Goal: Task Accomplishment & Management: Manage account settings

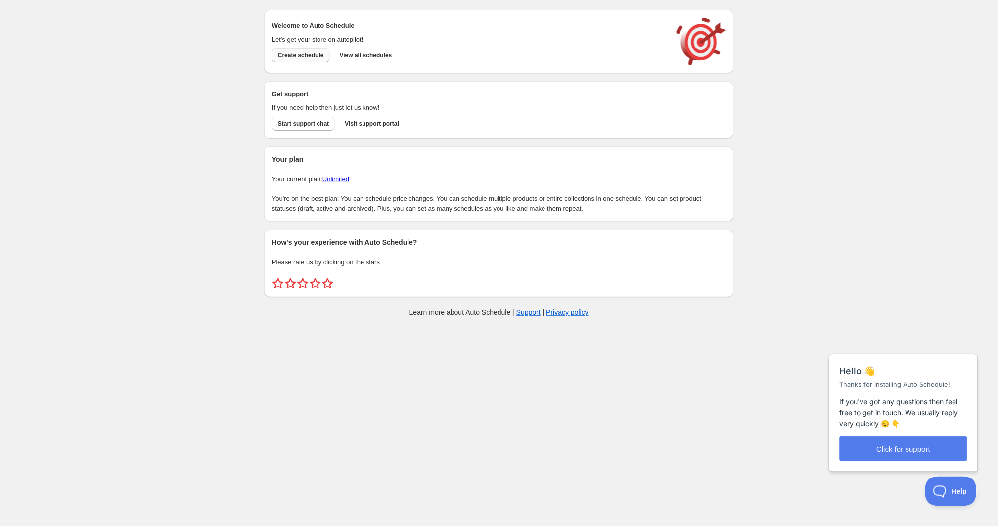
click at [307, 54] on span "Create schedule" at bounding box center [301, 55] width 46 height 8
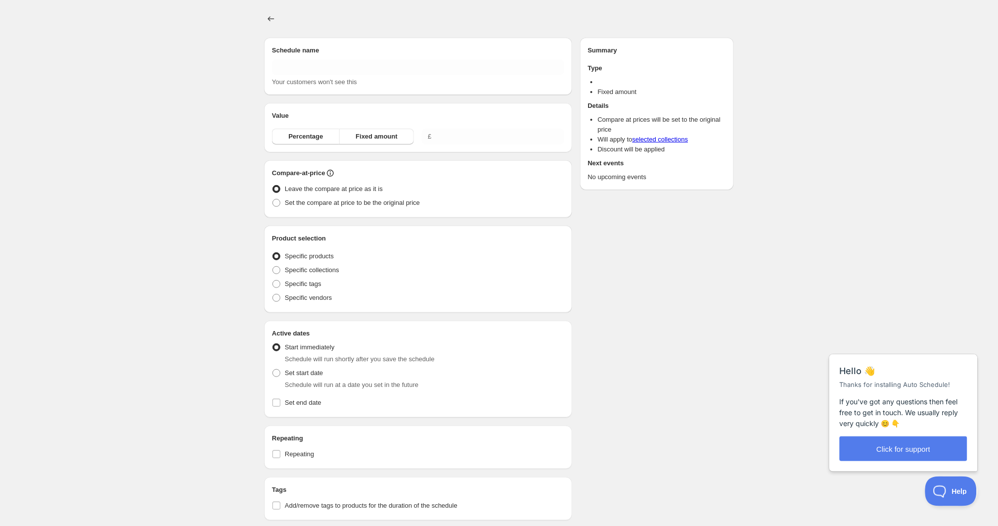
type input "New schedule [DATE] 11:39"
type input "0.00"
radio input "true"
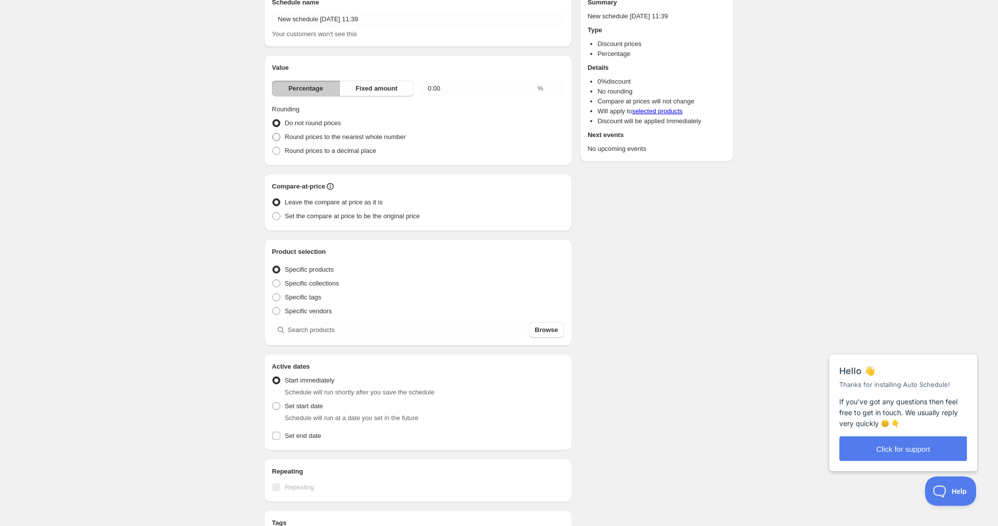
scroll to position [48, 0]
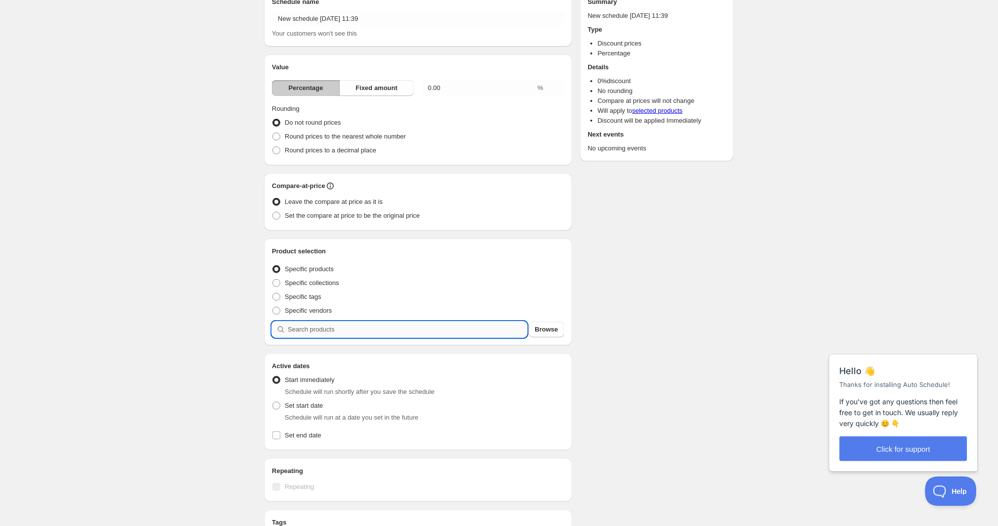
click at [369, 337] on input "search" at bounding box center [407, 330] width 239 height 16
type input "d"
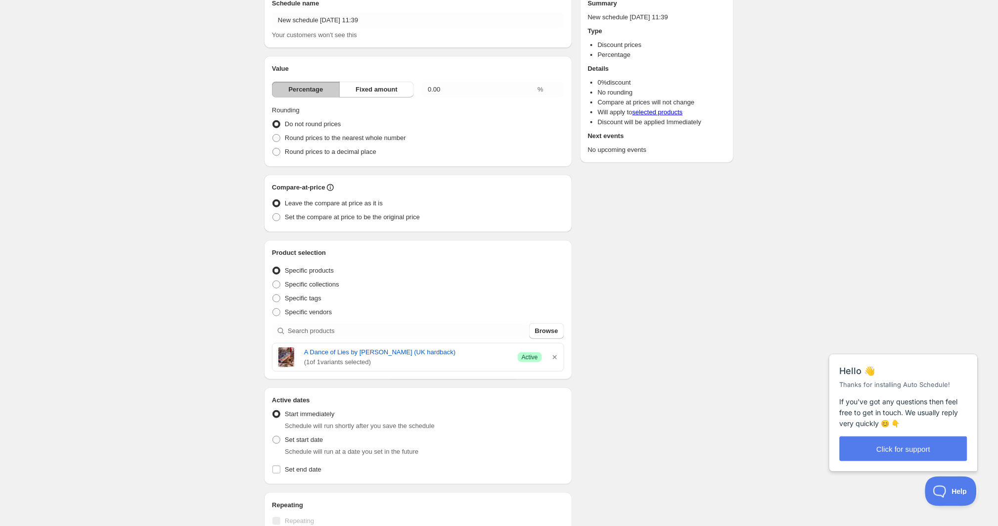
scroll to position [51, 0]
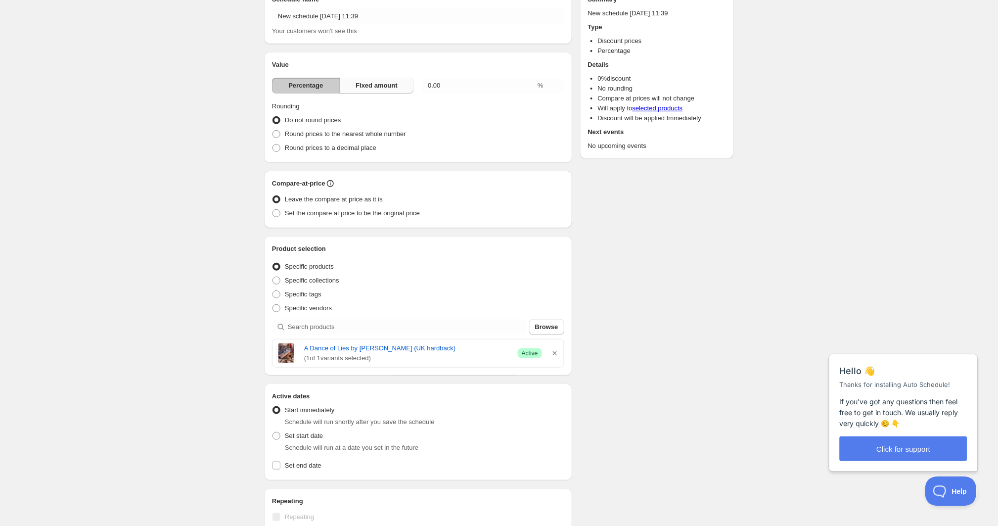
click at [405, 87] on button "Fixed amount" at bounding box center [376, 86] width 75 height 16
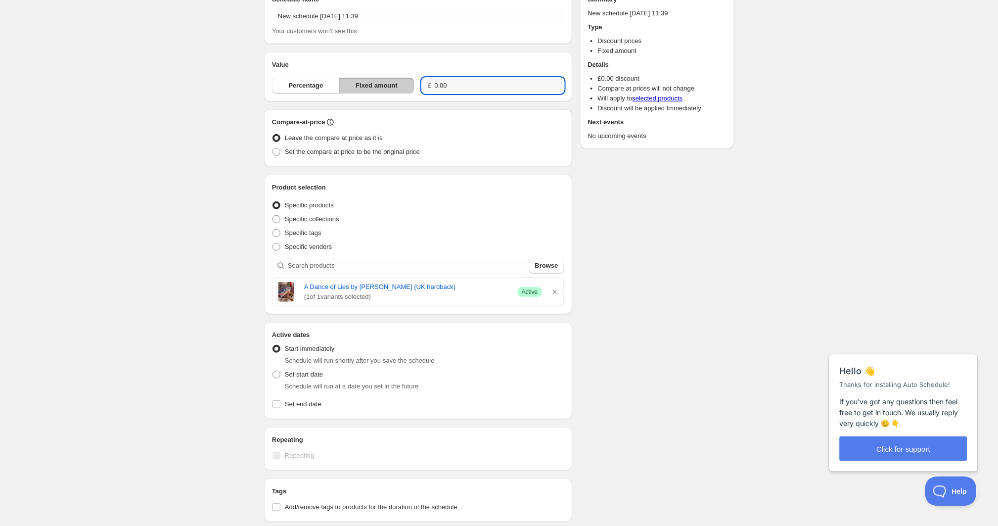
drag, startPoint x: 458, startPoint y: 87, endPoint x: 419, endPoint y: 84, distance: 38.7
click at [419, 84] on div "Percentage Fixed amount £ 0.00" at bounding box center [418, 86] width 292 height 16
type input "30.00"
click at [478, 103] on div "Schedule name New schedule [DATE] 11:39 Your customers won't see this Value Per…" at bounding box center [418, 298] width 308 height 623
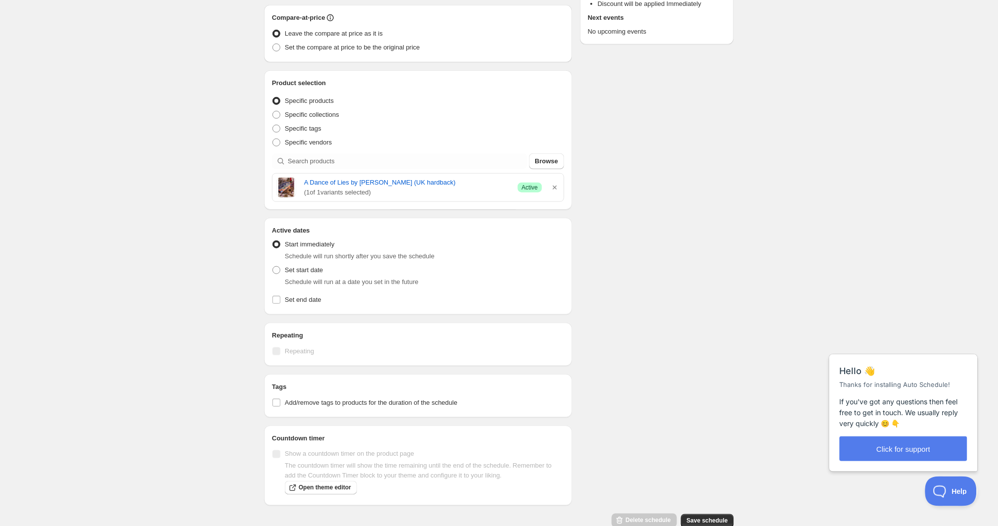
scroll to position [163, 0]
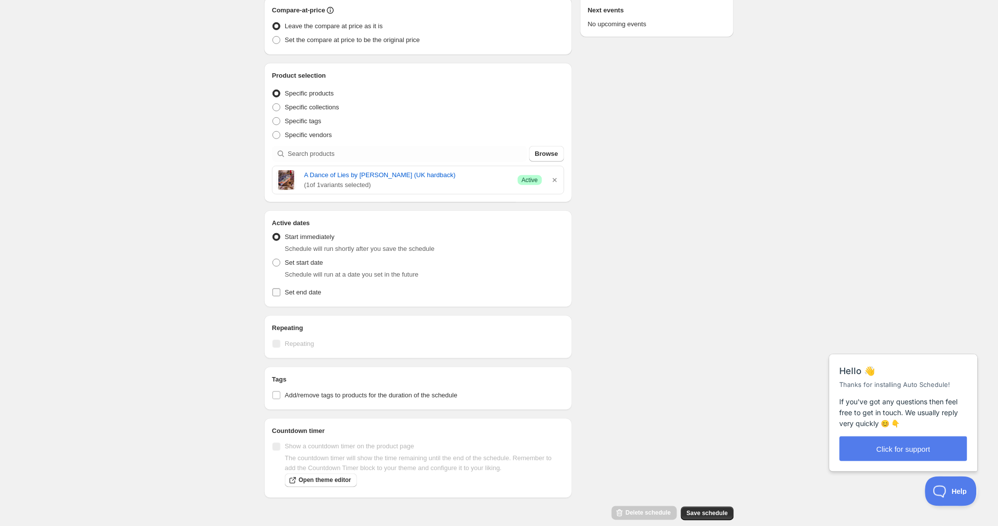
click at [278, 289] on input "Set end date" at bounding box center [277, 292] width 8 height 8
checkbox input "true"
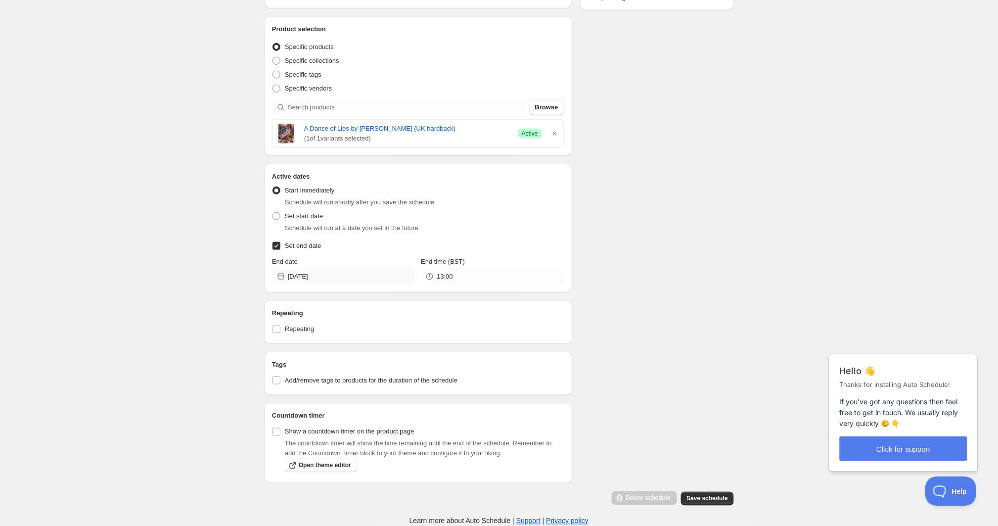
scroll to position [217, 0]
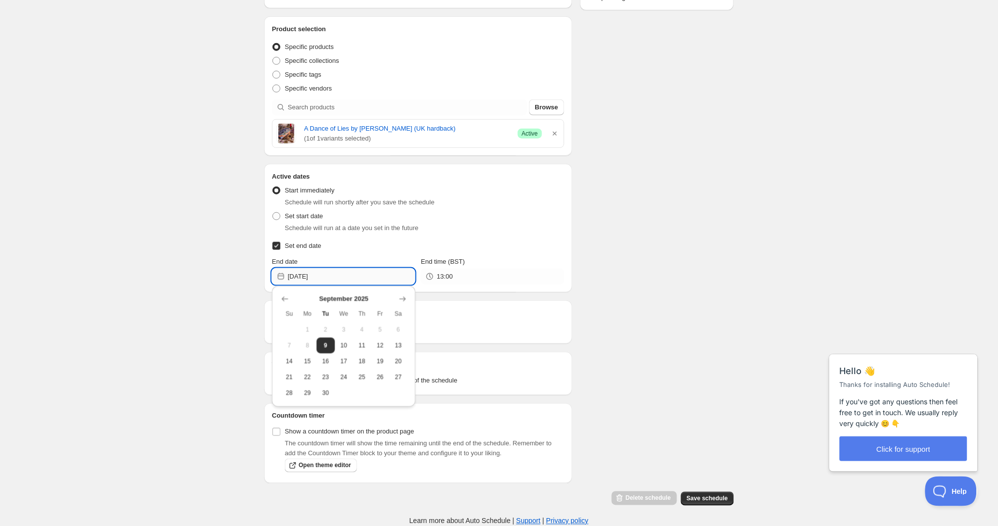
click at [349, 271] on input "[DATE]" at bounding box center [351, 277] width 127 height 16
click at [380, 341] on span "12" at bounding box center [380, 345] width 10 height 8
type input "[DATE]"
click at [382, 269] on input "[DATE]" at bounding box center [351, 277] width 127 height 16
click at [384, 341] on span "12" at bounding box center [380, 345] width 10 height 8
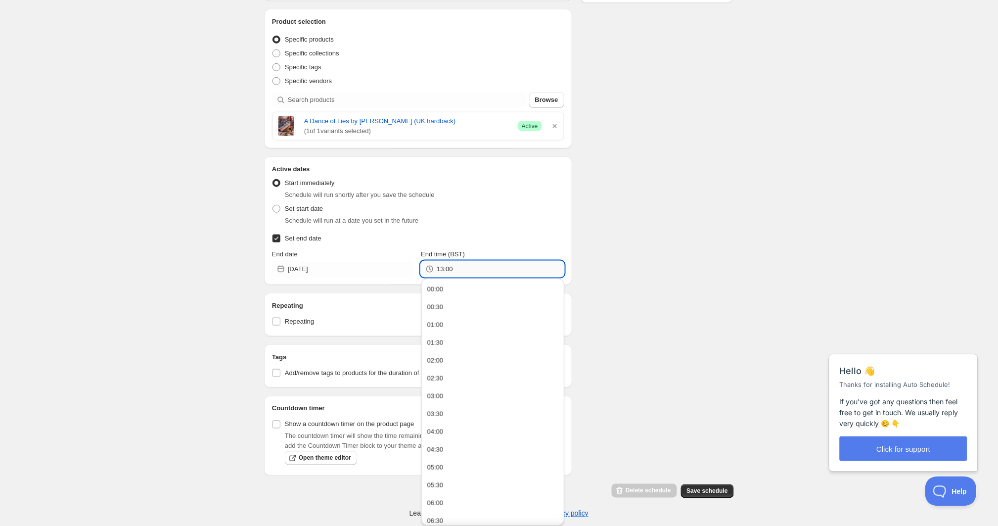
click at [454, 268] on input "13:00" at bounding box center [500, 269] width 127 height 16
click at [401, 285] on div "Schedule name New schedule [DATE] 11:39 Your customers won't see this Value Per…" at bounding box center [418, 148] width 308 height 655
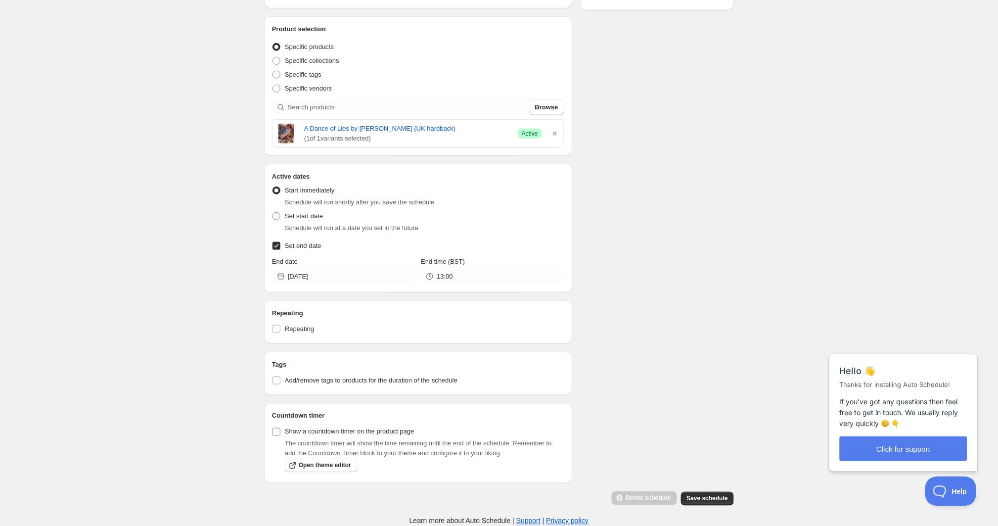
click at [279, 428] on input "Show a countdown timer on the product page" at bounding box center [277, 432] width 8 height 8
checkbox input "true"
click at [702, 500] on span "Save schedule" at bounding box center [707, 499] width 41 height 8
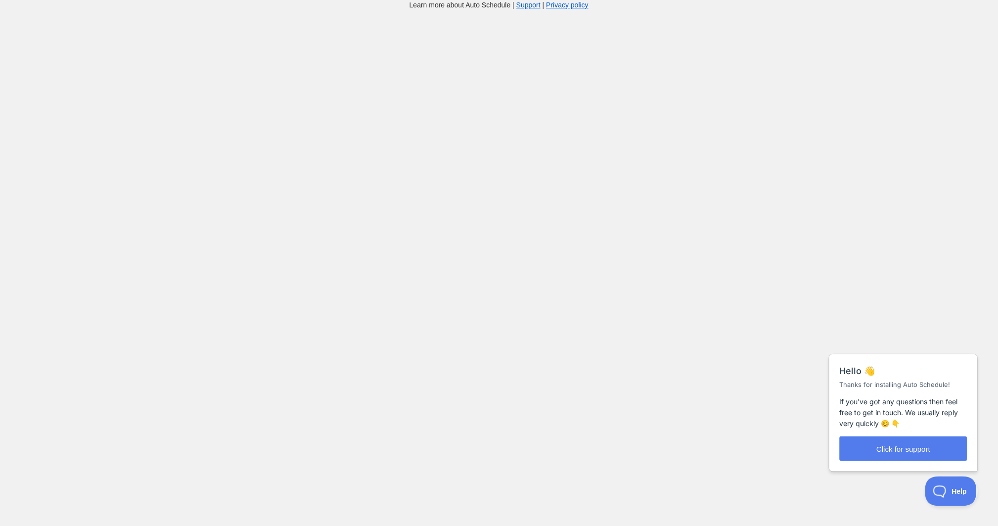
scroll to position [10, 0]
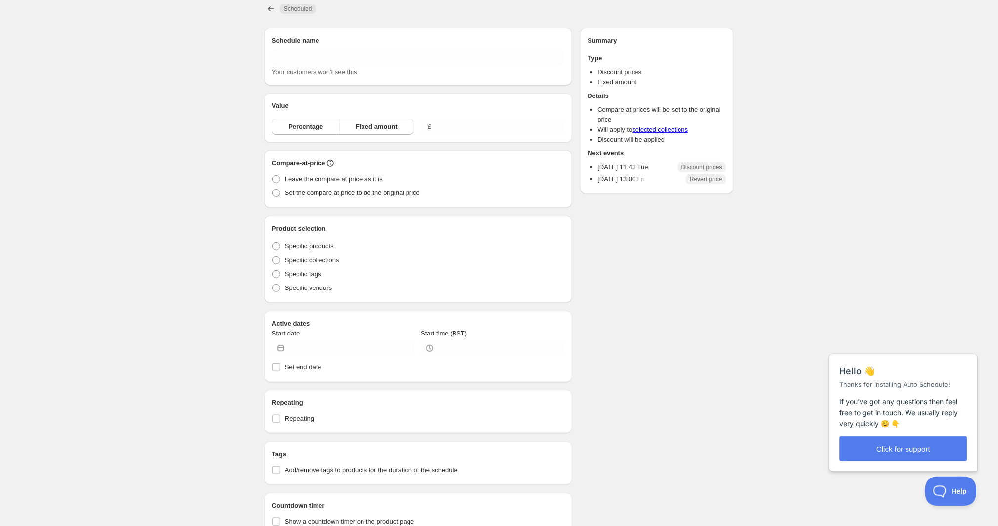
type input "New schedule [DATE] 11:39"
type input "30.00"
type input "[DATE]"
type input "11:43"
radio input "true"
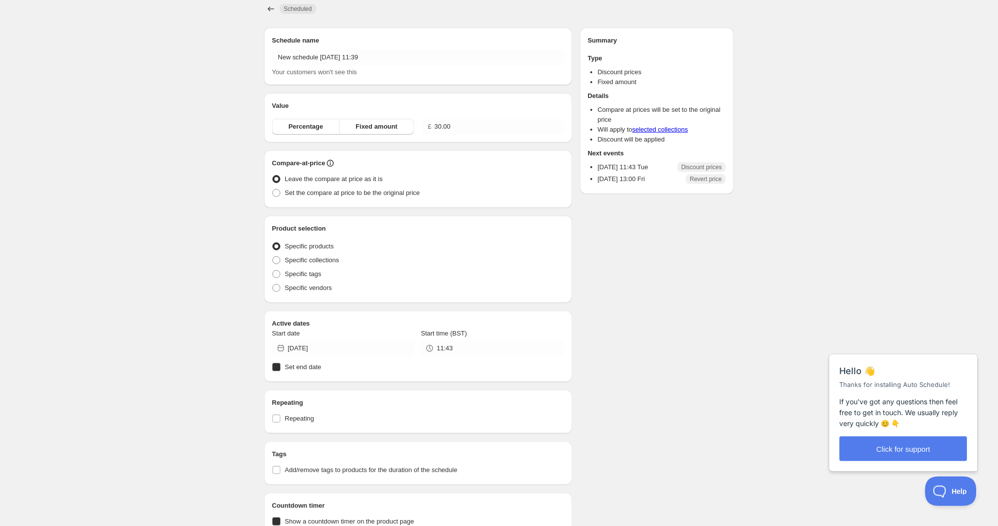
radio input "true"
checkbox input "true"
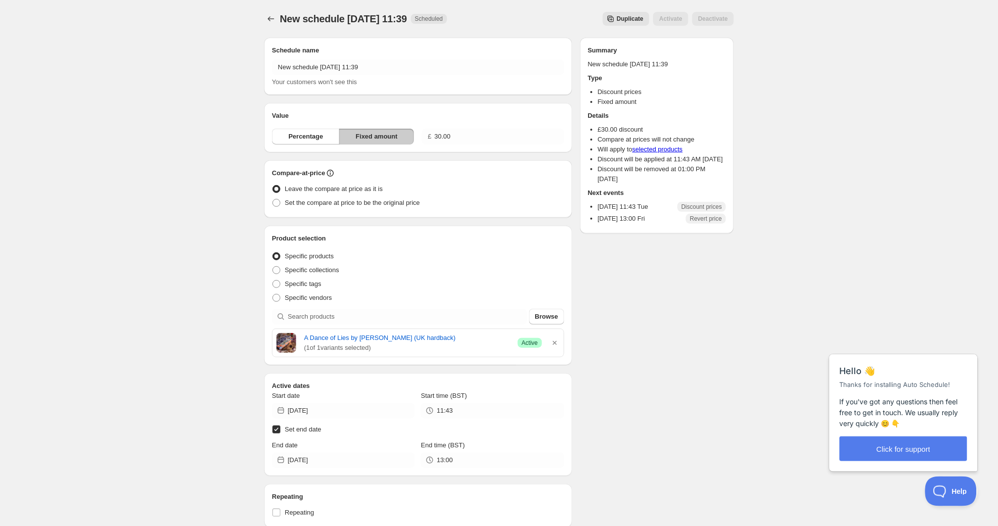
scroll to position [0, 0]
click at [272, 17] on icon "Schedules" at bounding box center [271, 19] width 10 height 10
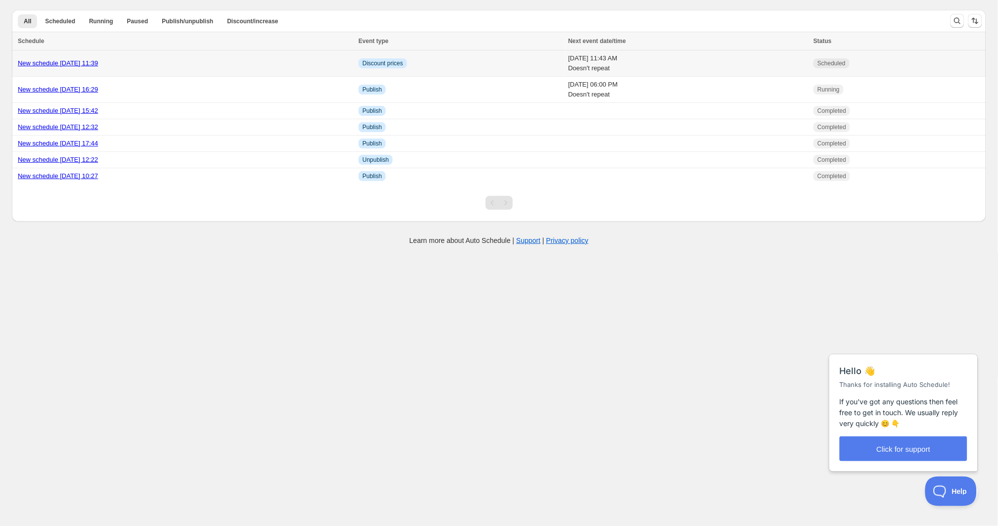
click at [124, 60] on div "New schedule [DATE] 11:39" at bounding box center [185, 63] width 335 height 10
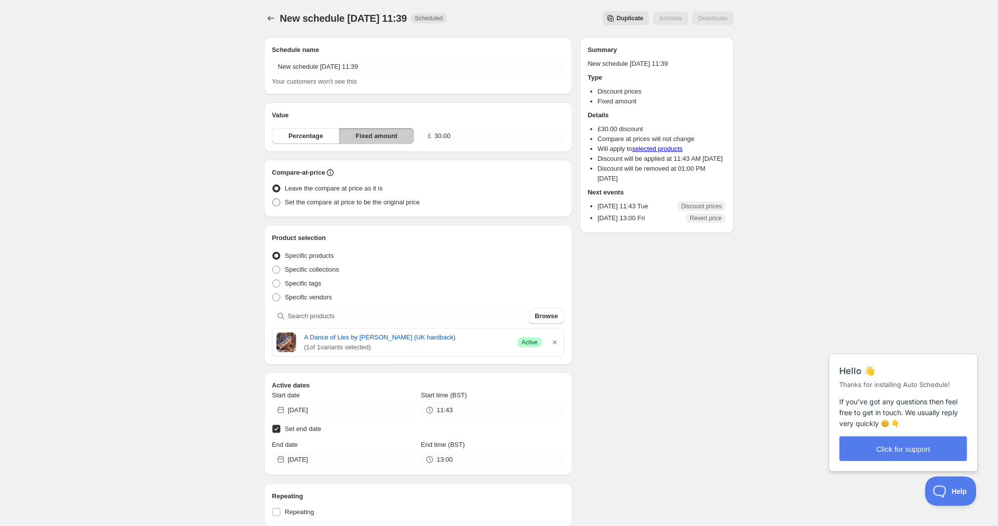
click at [322, 198] on span "Set the compare at price to be the original price" at bounding box center [352, 201] width 135 height 7
click at [273, 198] on input "Set the compare at price to be the original price" at bounding box center [273, 198] width 0 height 0
radio input "true"
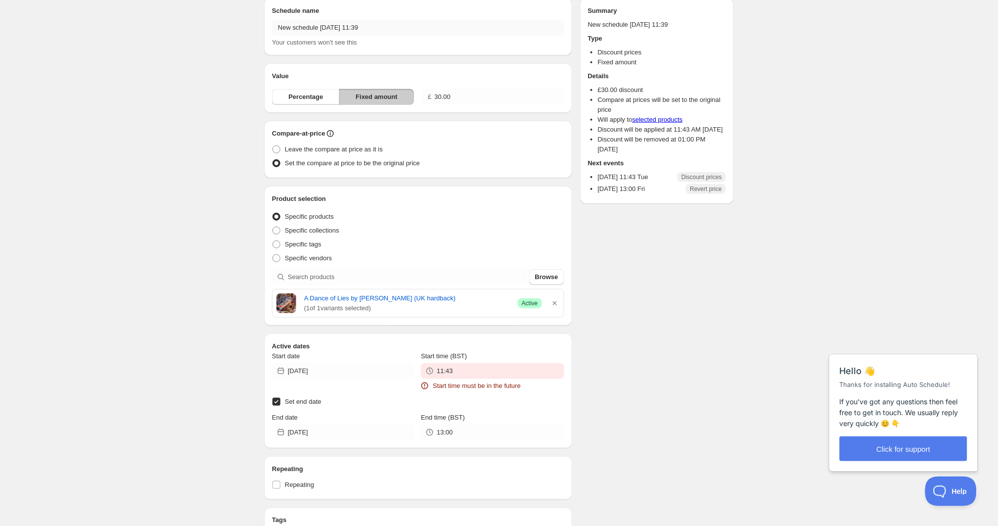
scroll to position [111, 0]
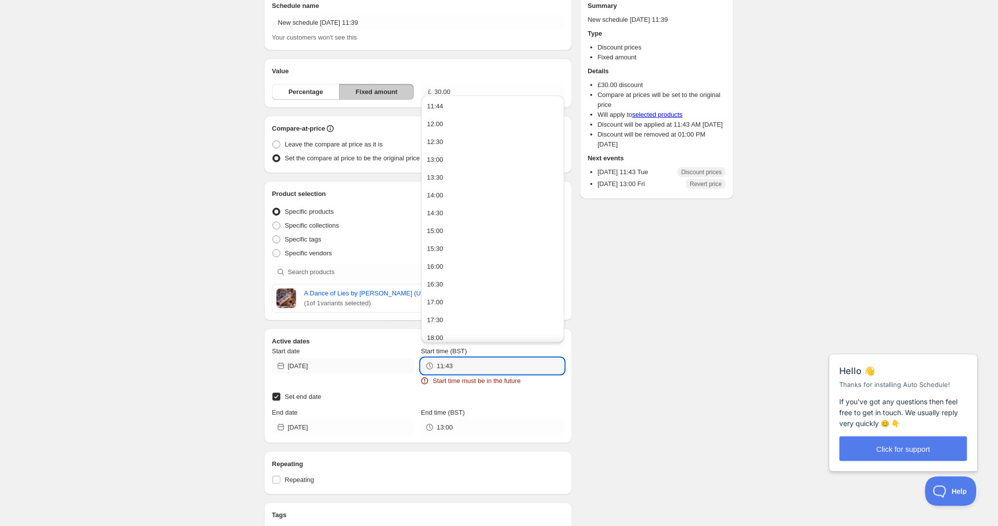
drag, startPoint x: 498, startPoint y: 371, endPoint x: 399, endPoint y: 365, distance: 99.1
click at [399, 365] on div "Start date [DATE] Start time (BST) 11:43 Start time must be in the future" at bounding box center [418, 366] width 292 height 40
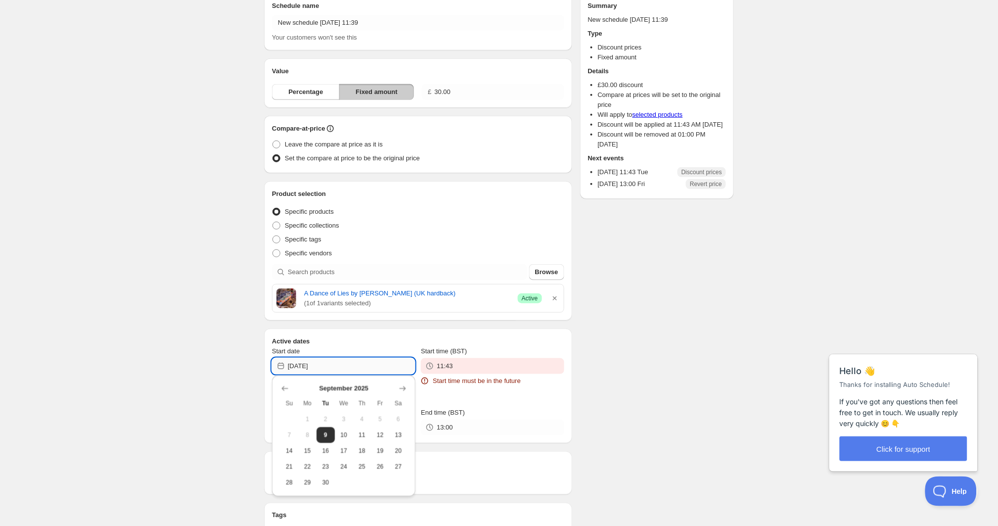
click at [399, 364] on input "[DATE]" at bounding box center [351, 366] width 127 height 16
click at [464, 373] on div "Start time (BST) 11:43 Start time must be in the future" at bounding box center [492, 366] width 143 height 40
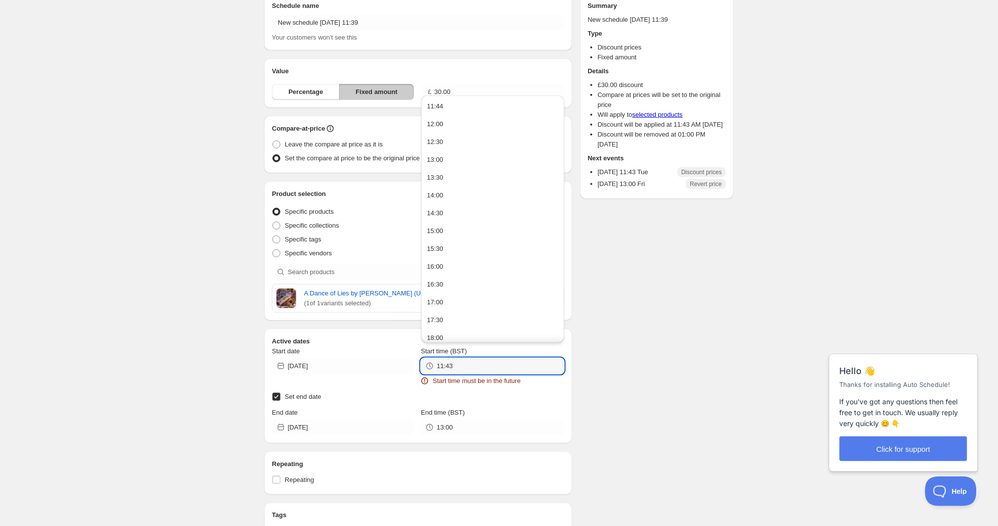
drag, startPoint x: 427, startPoint y: 365, endPoint x: 416, endPoint y: 364, distance: 11.4
click at [416, 364] on div "Start date [DATE] Start time (BST) 11:43 Start time must be in the future" at bounding box center [418, 366] width 292 height 40
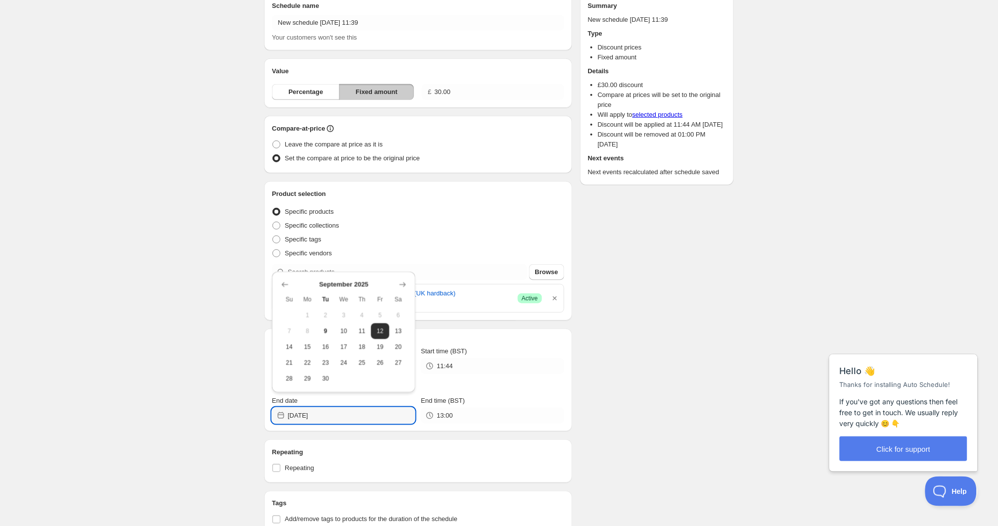
click at [725, 243] on div "There were some issues with your form submission Start time must be in the futu…" at bounding box center [495, 282] width 478 height 726
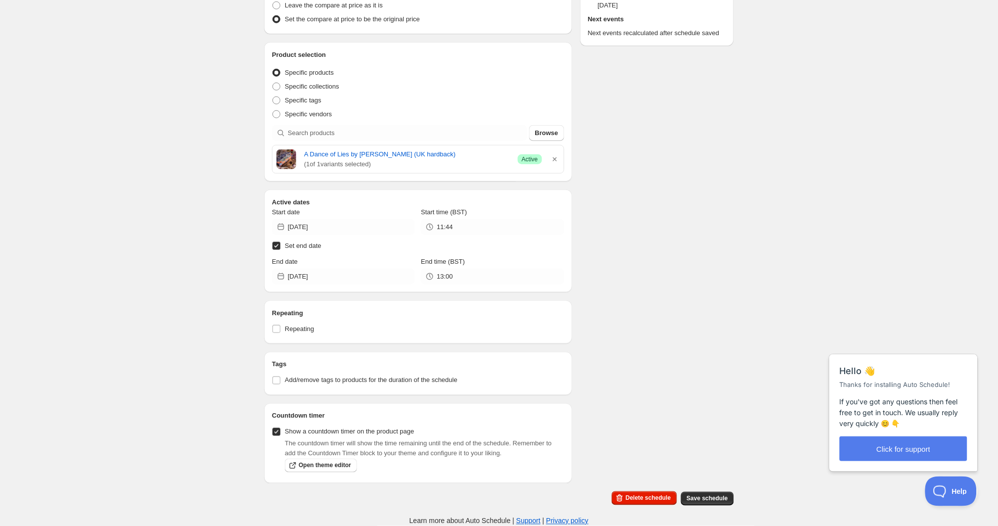
scroll to position [257, 0]
click at [705, 503] on button "Save schedule" at bounding box center [707, 499] width 53 height 14
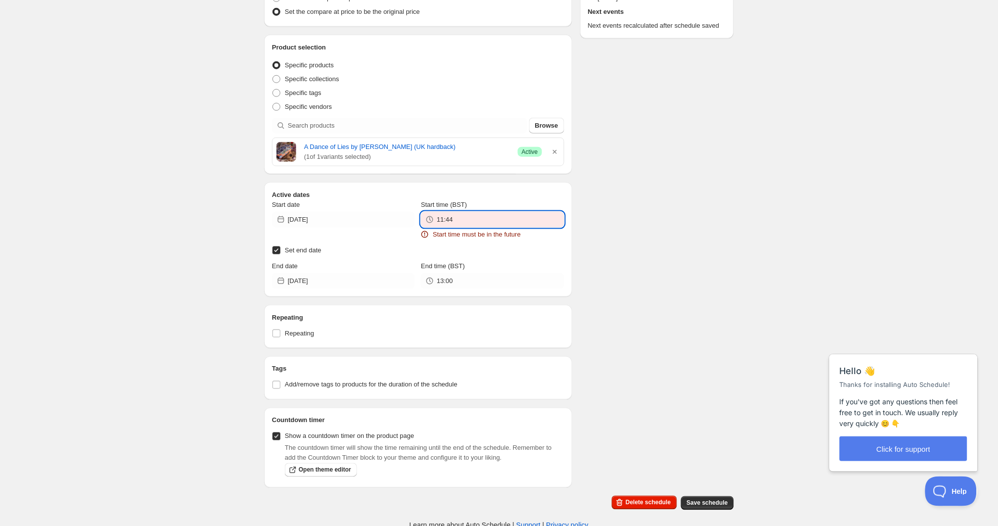
click at [489, 224] on input "11:44" at bounding box center [500, 220] width 127 height 16
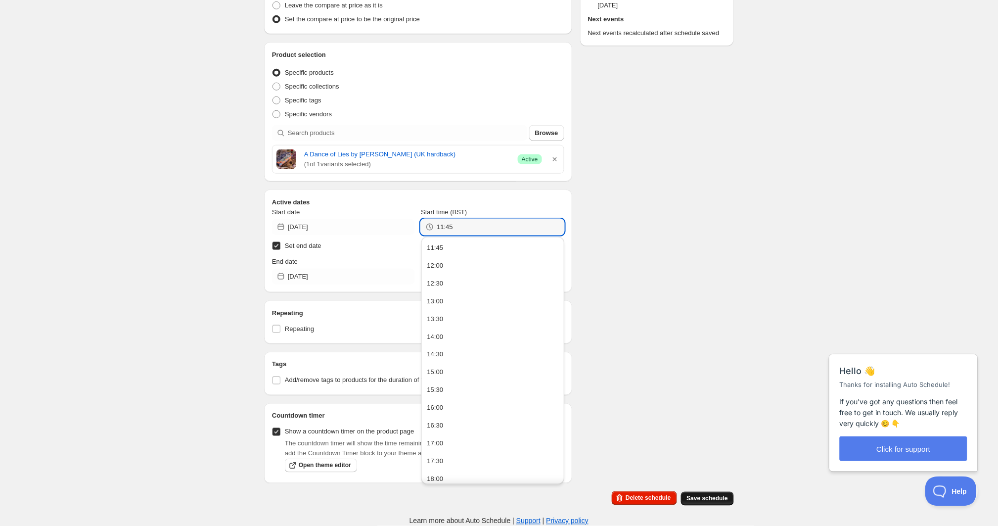
type input "11:45"
click at [704, 492] on button "Save schedule" at bounding box center [707, 499] width 53 height 14
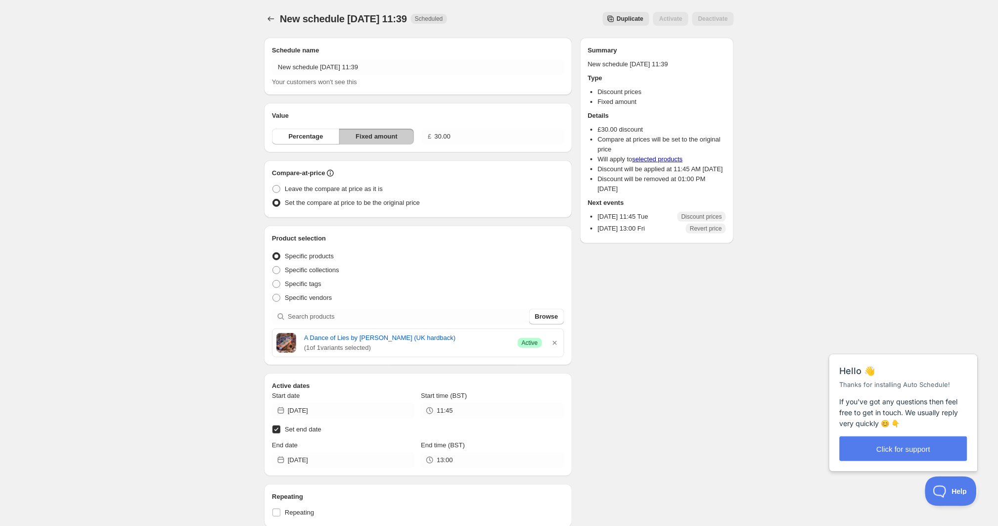
scroll to position [0, 0]
drag, startPoint x: 489, startPoint y: 138, endPoint x: 410, endPoint y: 131, distance: 79.9
click at [410, 131] on div "Percentage Fixed amount £ 30.00" at bounding box center [418, 137] width 292 height 16
type input "4.00"
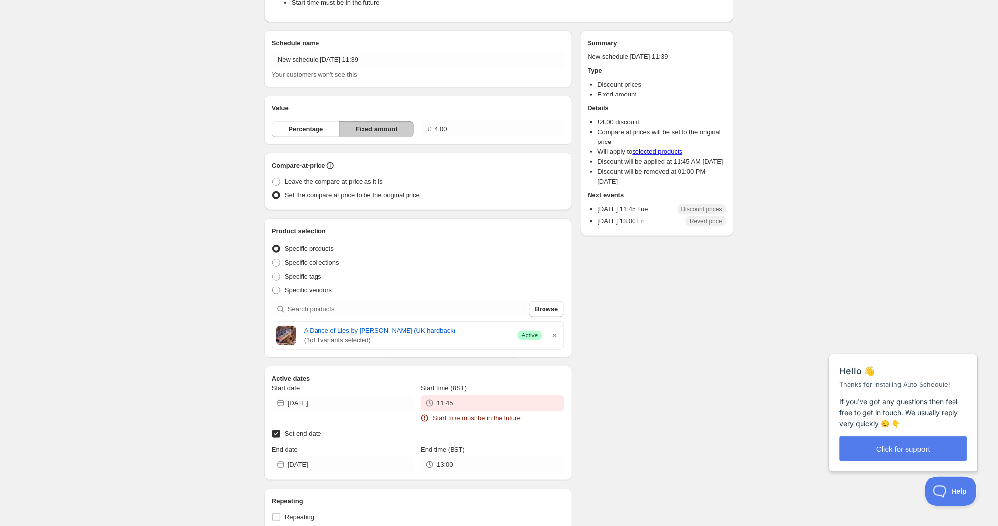
scroll to position [83, 0]
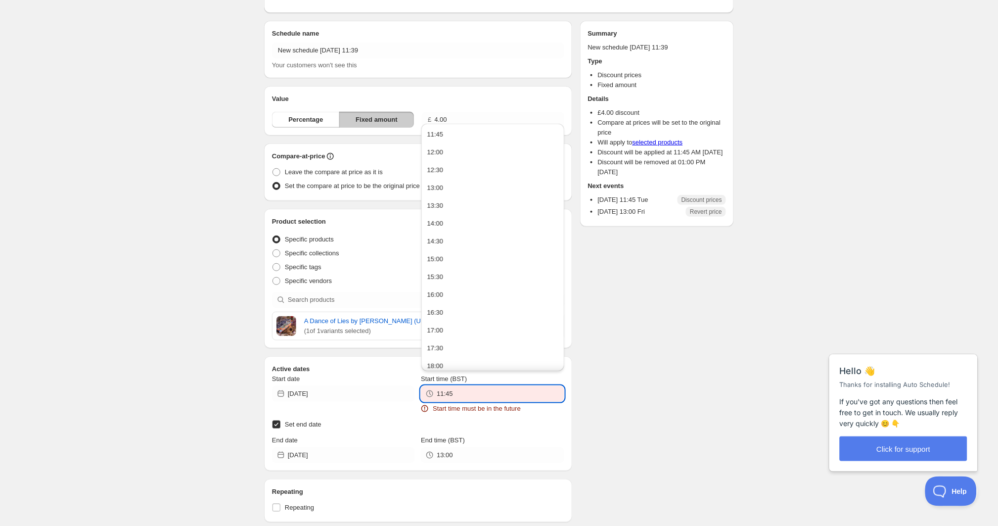
click at [483, 392] on input "11:45" at bounding box center [500, 394] width 127 height 16
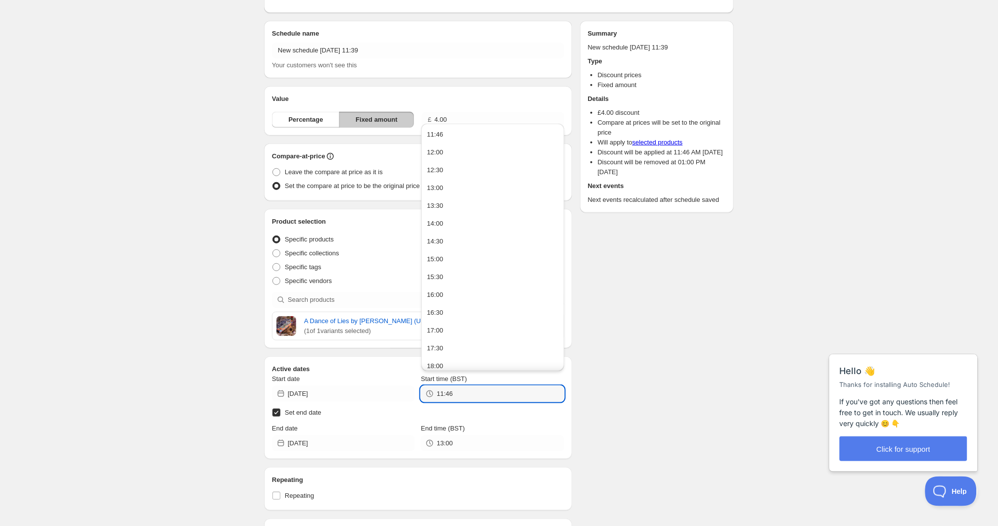
type input "11:46"
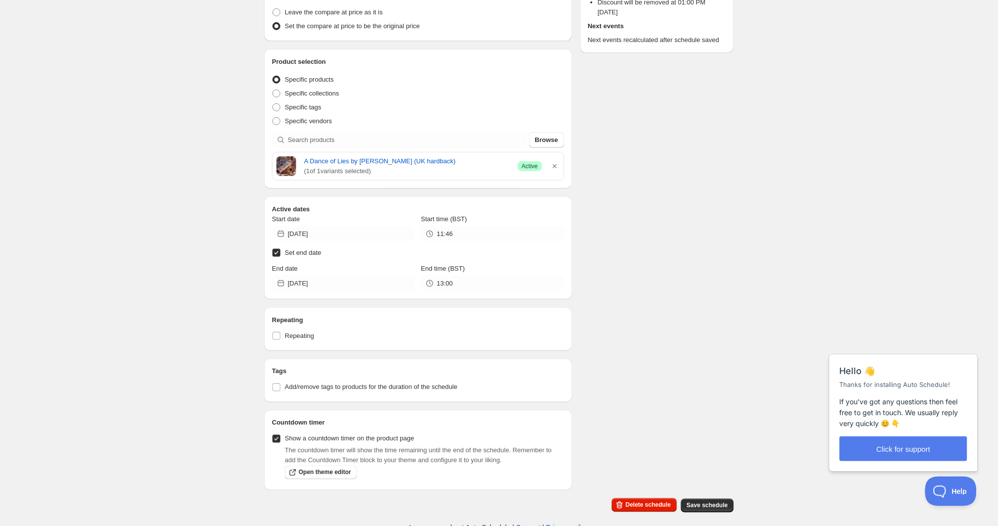
scroll to position [243, 0]
click at [643, 509] on span "Delete schedule" at bounding box center [648, 505] width 45 height 8
click at [641, 509] on span "Delete schedule" at bounding box center [648, 505] width 45 height 8
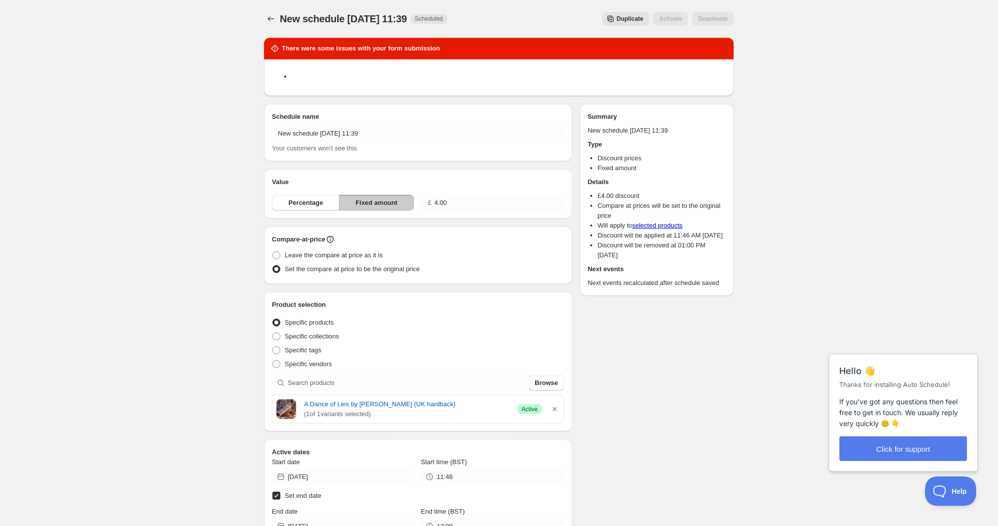
scroll to position [0, 0]
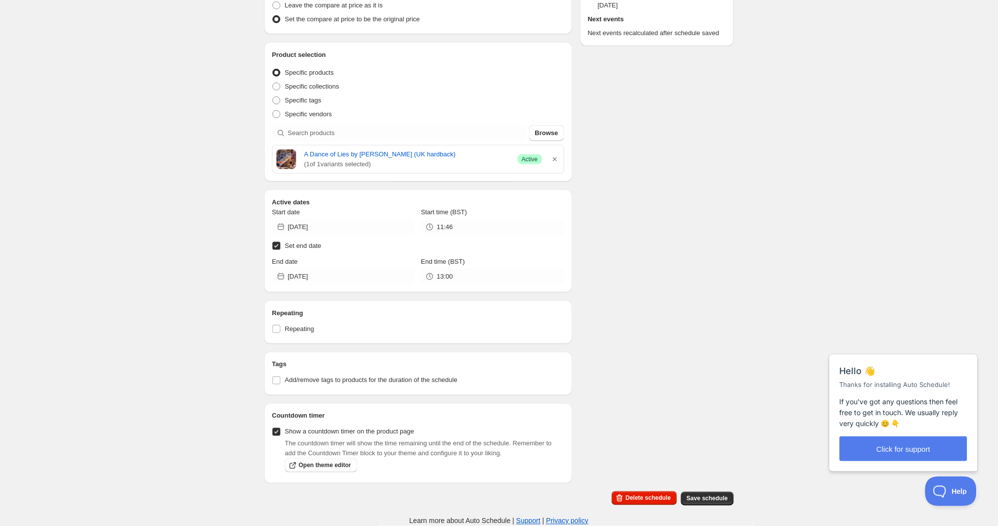
click at [276, 242] on input "Set end date" at bounding box center [277, 246] width 8 height 8
checkbox input "false"
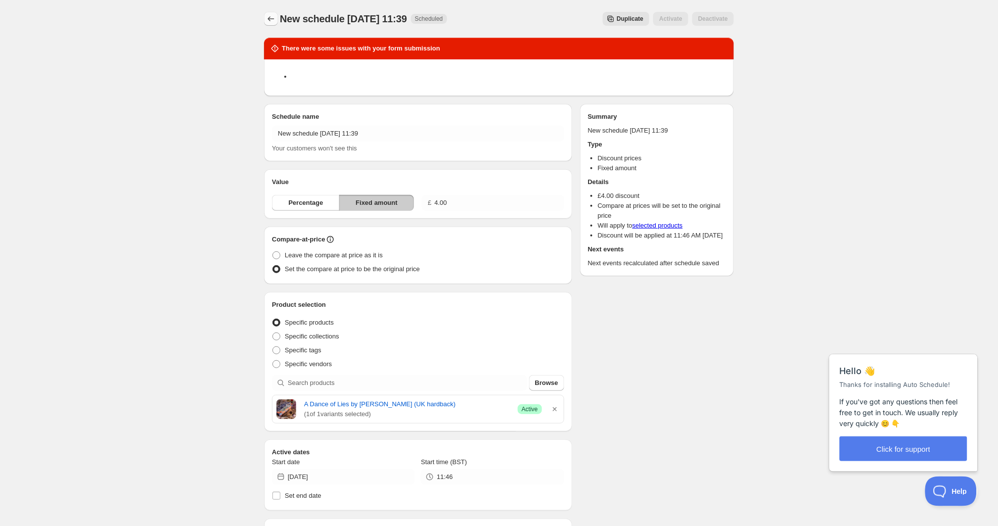
click at [272, 15] on icon "Schedules" at bounding box center [271, 19] width 10 height 10
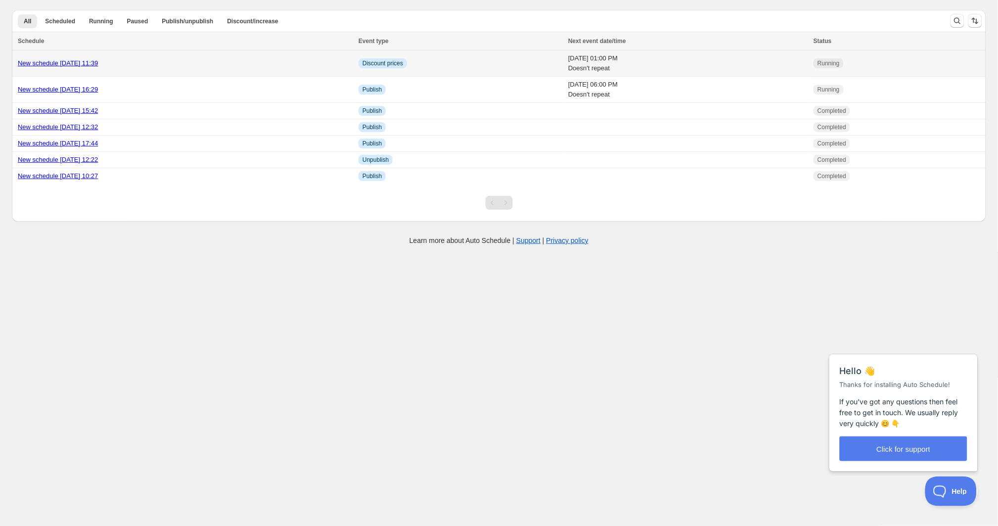
click at [565, 65] on td "[DATE] 01:00 PM Doesn't repeat" at bounding box center [687, 63] width 245 height 26
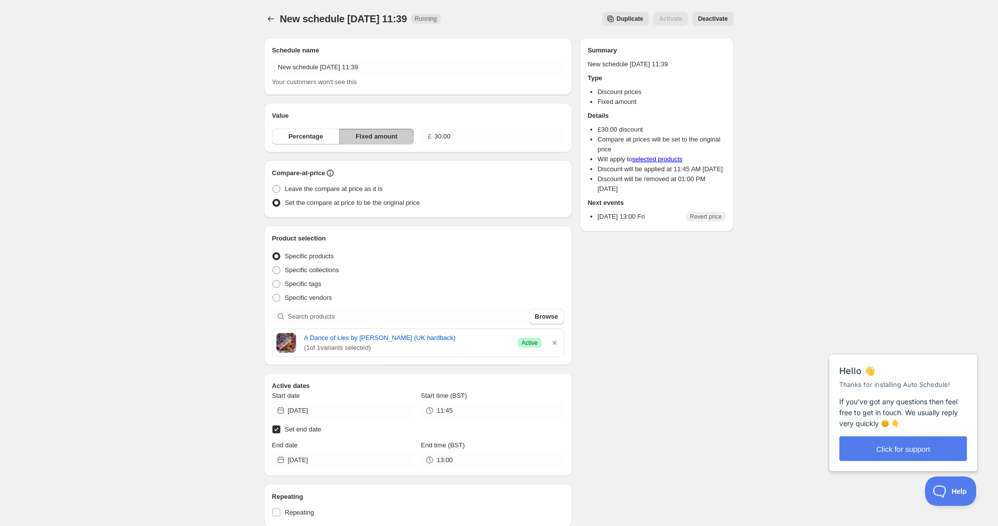
click at [710, 17] on span "Deactivate" at bounding box center [714, 19] width 30 height 8
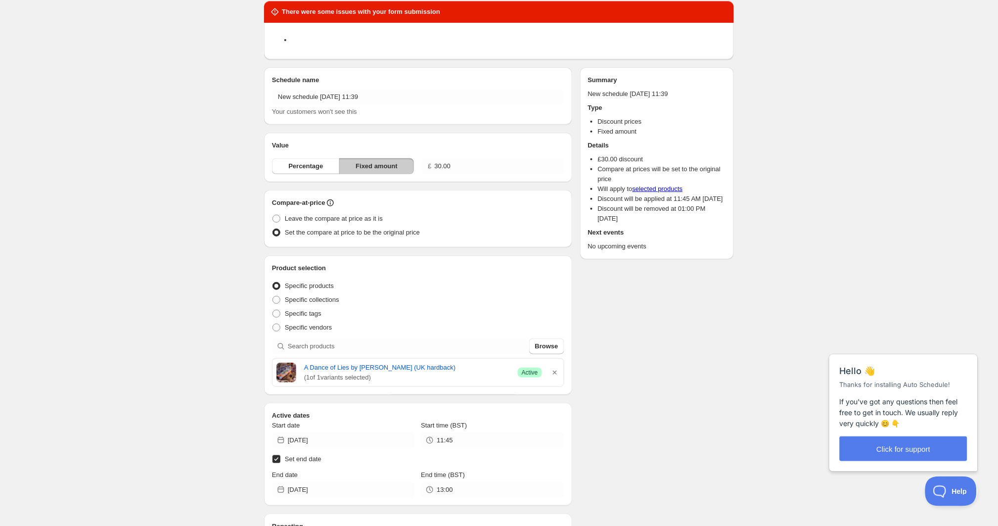
scroll to position [31, 0]
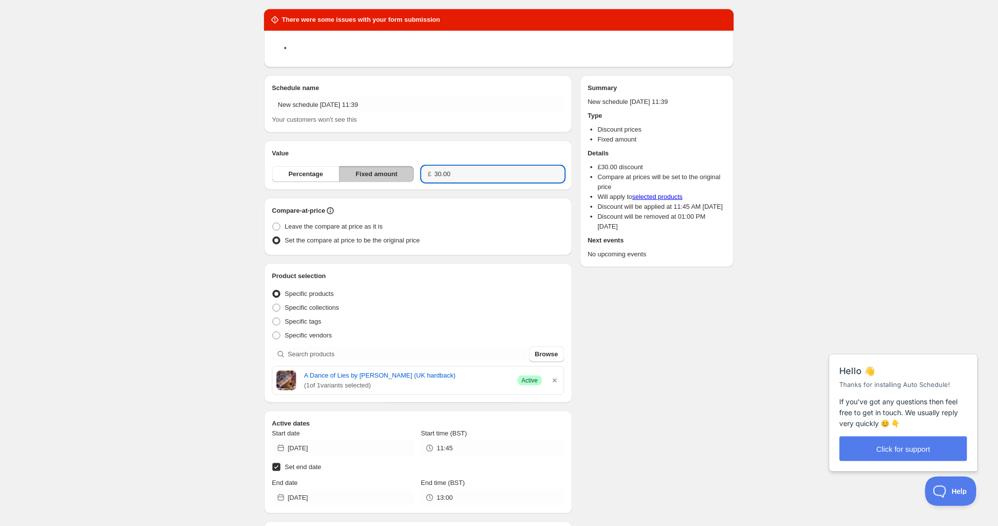
drag, startPoint x: 449, startPoint y: 172, endPoint x: 392, endPoint y: 170, distance: 56.9
click at [392, 170] on div "Percentage Fixed amount £ 30.00" at bounding box center [418, 174] width 292 height 16
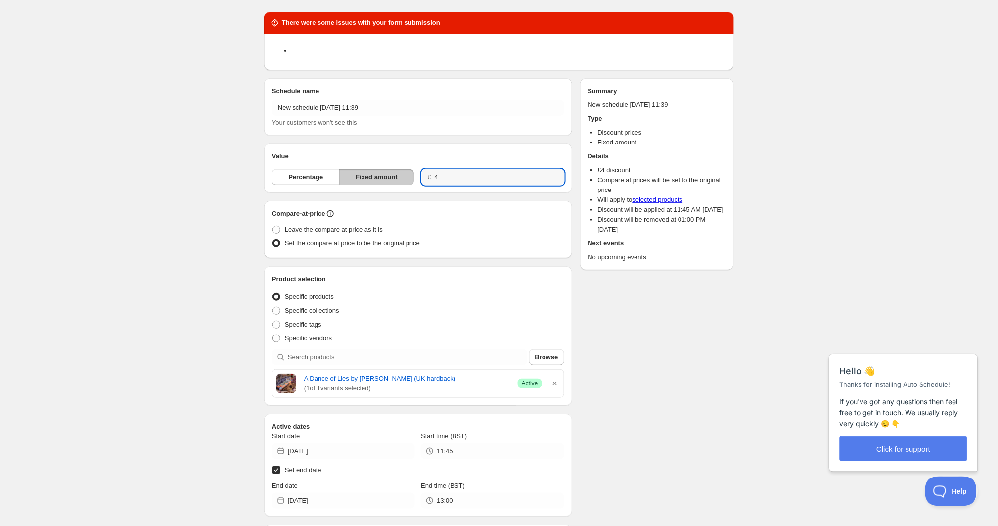
type input "4.00"
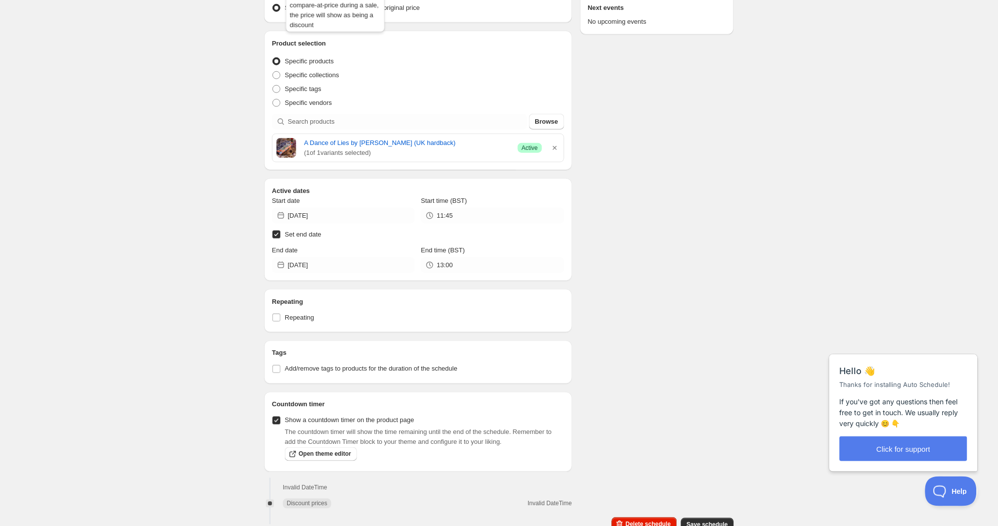
scroll to position [262, 0]
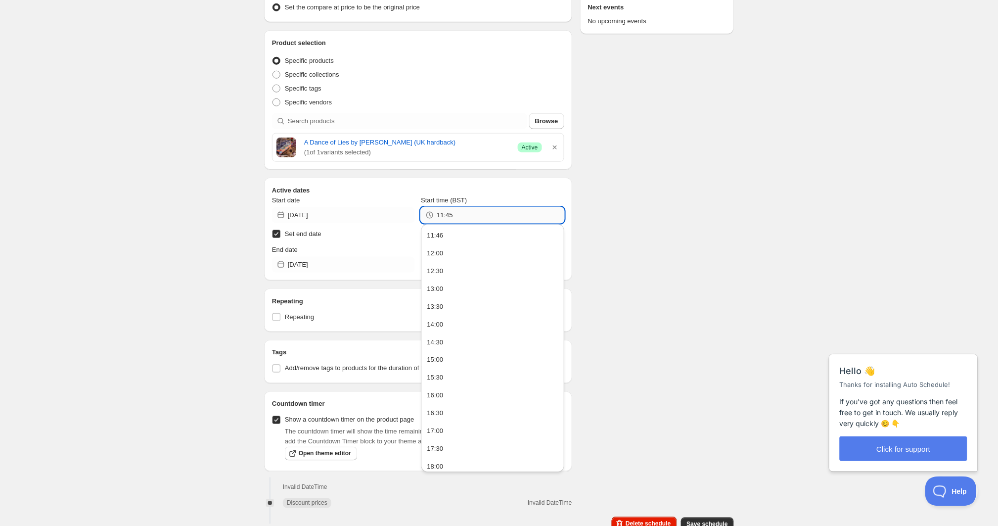
click at [469, 212] on input "11:45" at bounding box center [500, 215] width 127 height 16
type input "11:47"
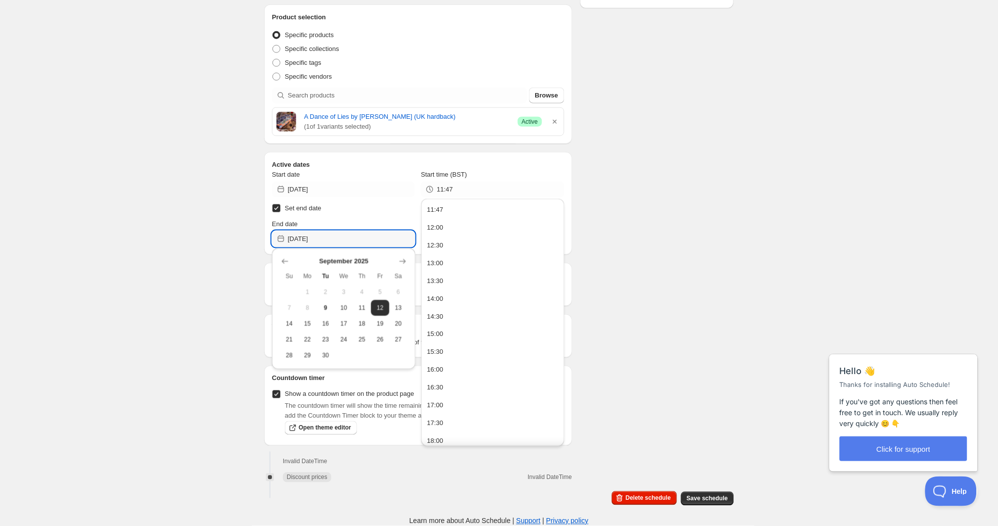
scroll to position [298, 0]
click at [718, 502] on span "Save schedule" at bounding box center [707, 499] width 41 height 8
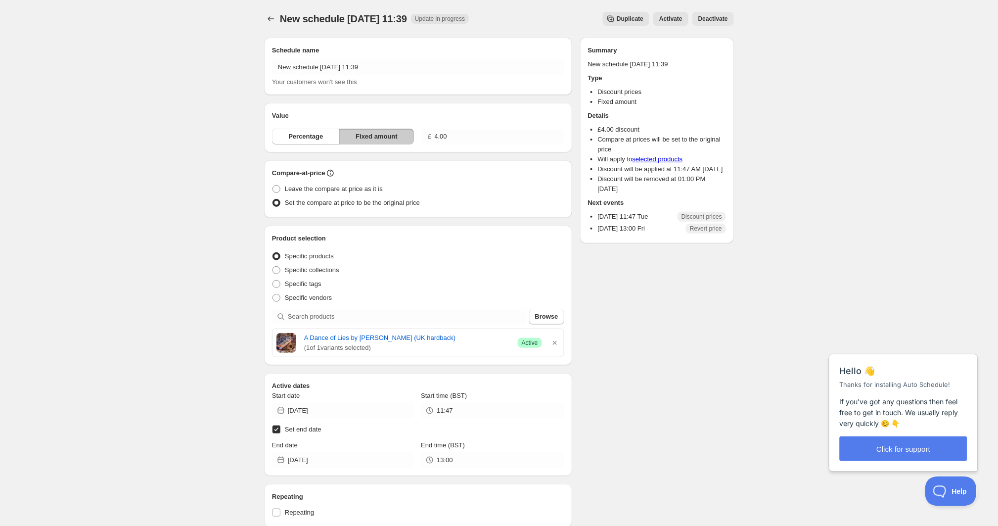
scroll to position [0, 0]
click at [270, 18] on icon "Schedules" at bounding box center [271, 19] width 10 height 10
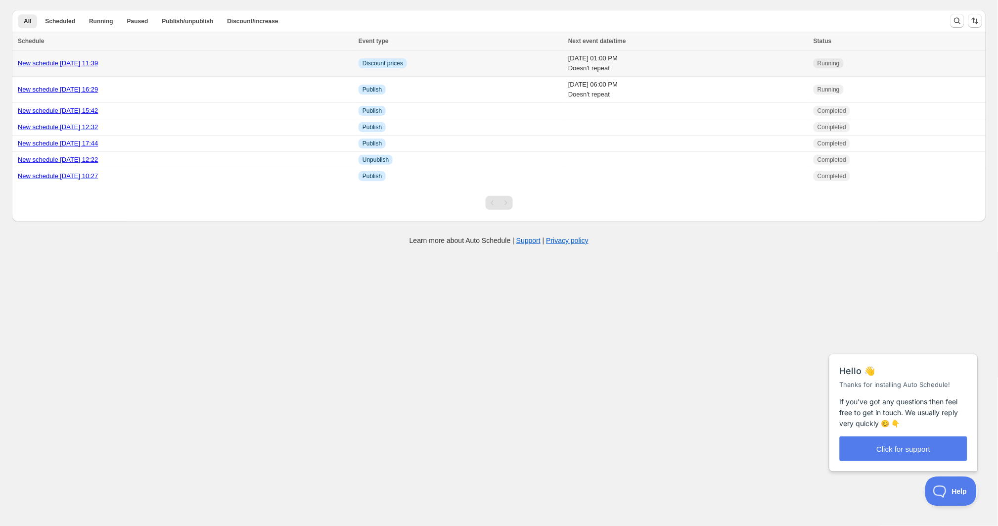
click at [565, 59] on td "[DATE] 01:00 PM Doesn't repeat" at bounding box center [687, 63] width 245 height 26
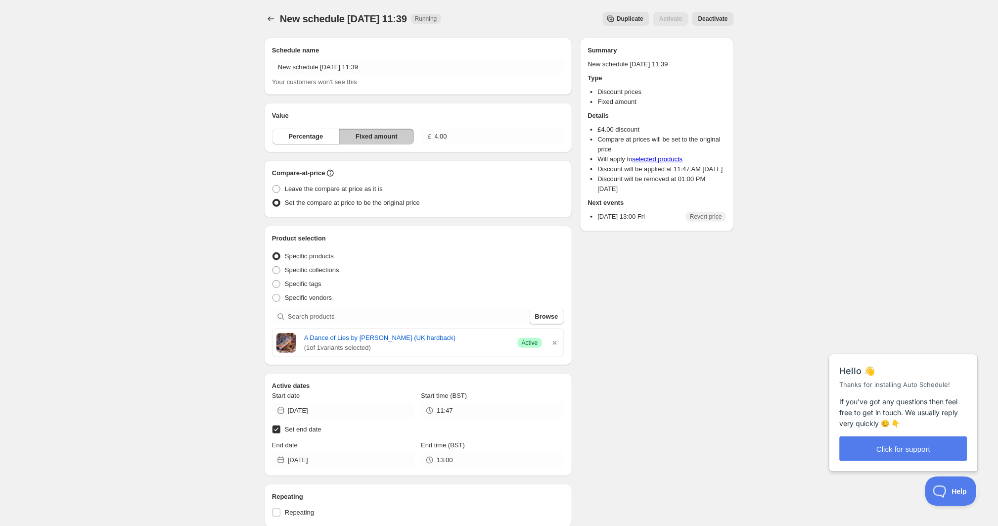
click at [708, 18] on span "Deactivate" at bounding box center [714, 19] width 30 height 8
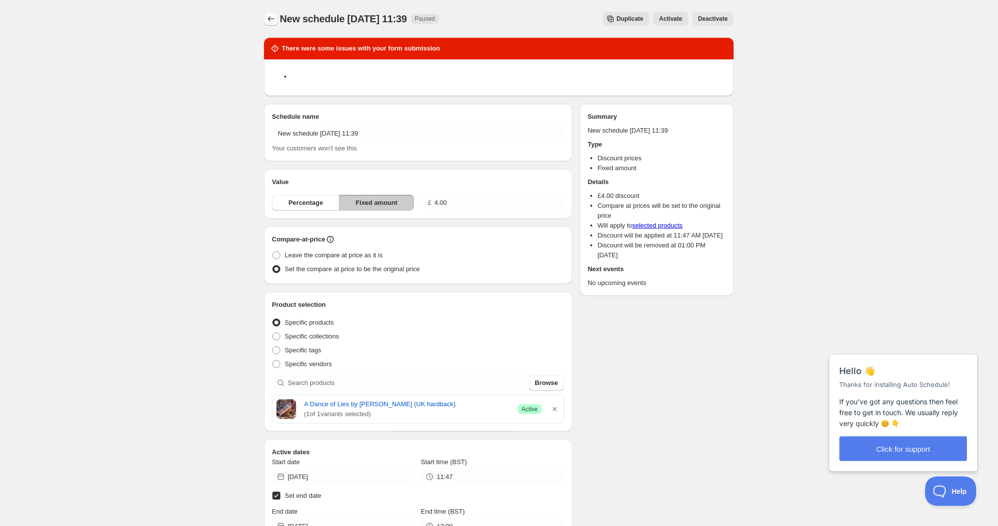
click at [268, 13] on button "Schedules" at bounding box center [271, 19] width 14 height 14
click at [269, 20] on icon "Schedules" at bounding box center [271, 19] width 10 height 10
